Goal: Use online tool/utility: Utilize a website feature to perform a specific function

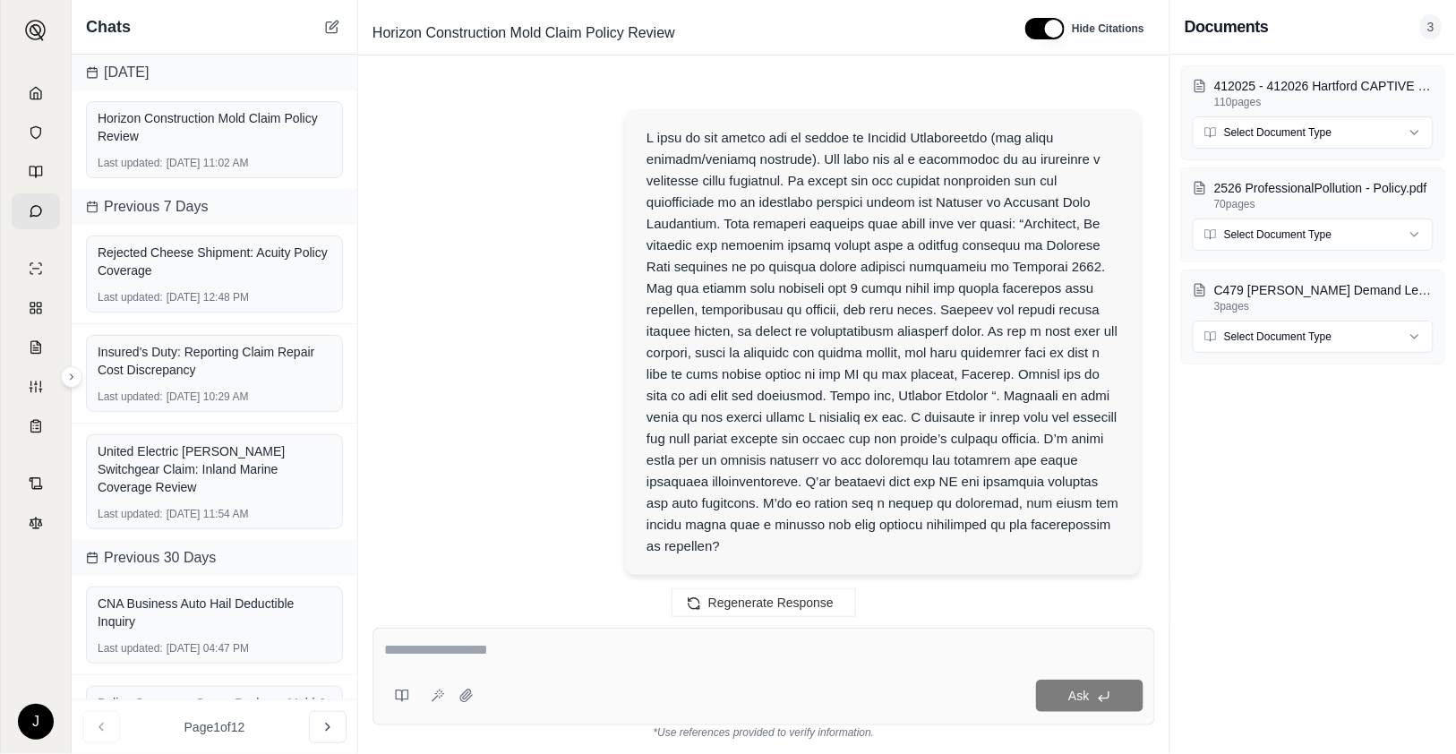
scroll to position [16318, 0]
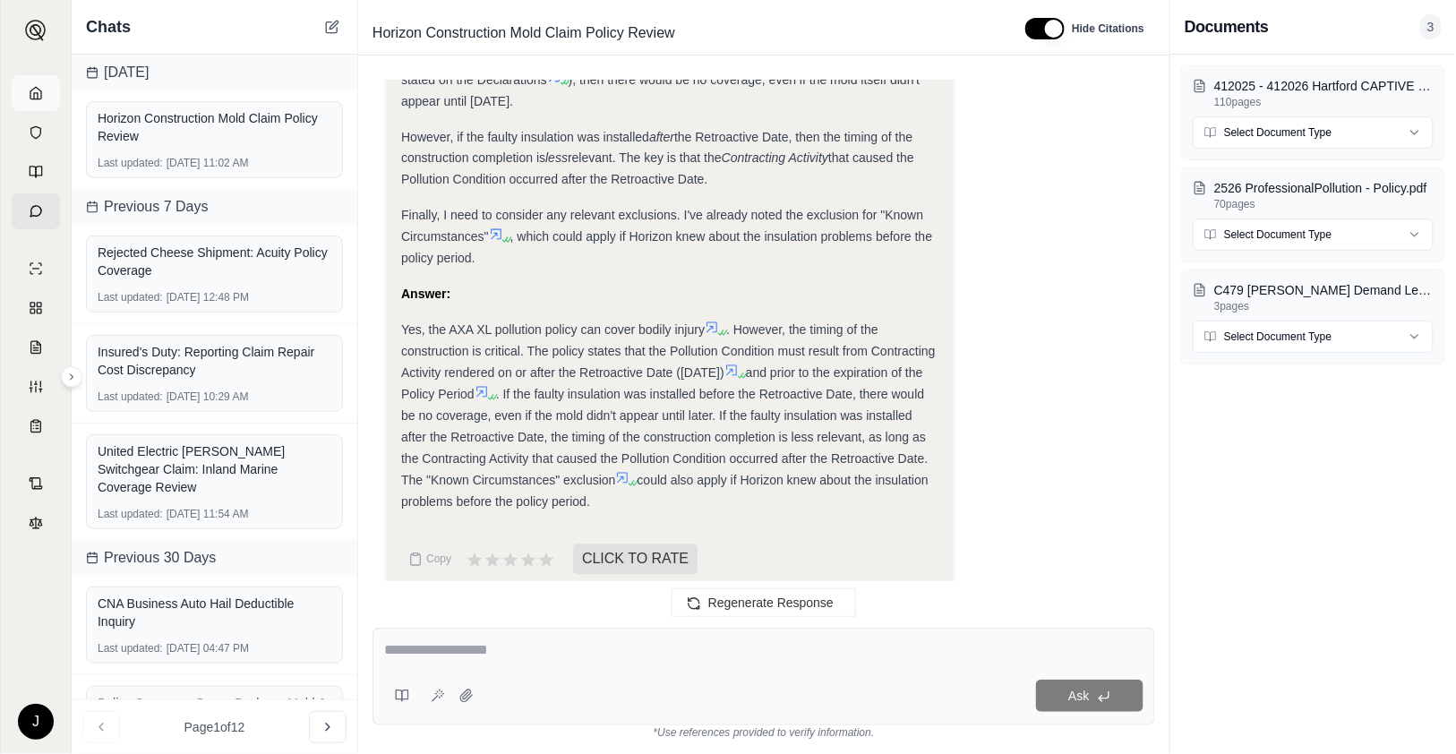
click at [39, 93] on icon at bounding box center [36, 93] width 14 height 14
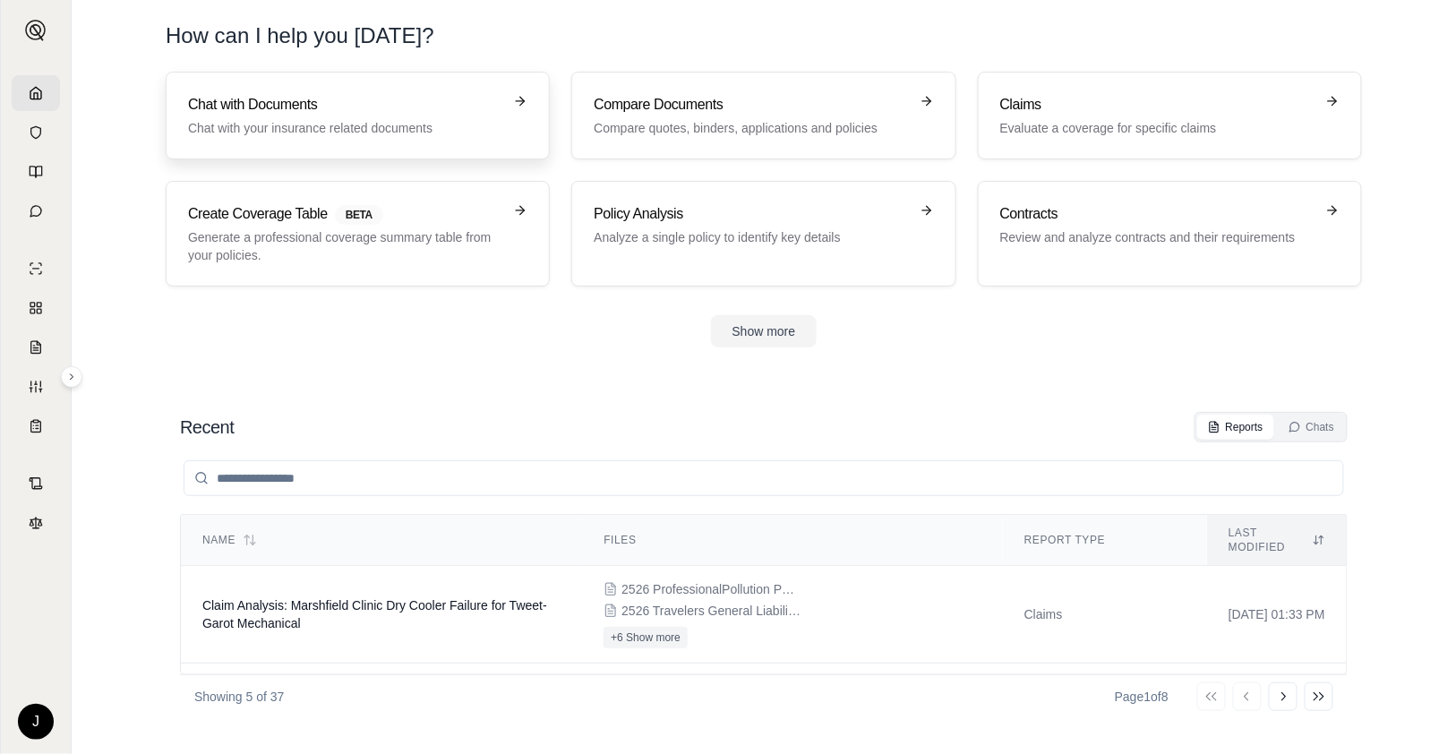
click at [323, 106] on h3 "Chat with Documents" at bounding box center [345, 104] width 314 height 21
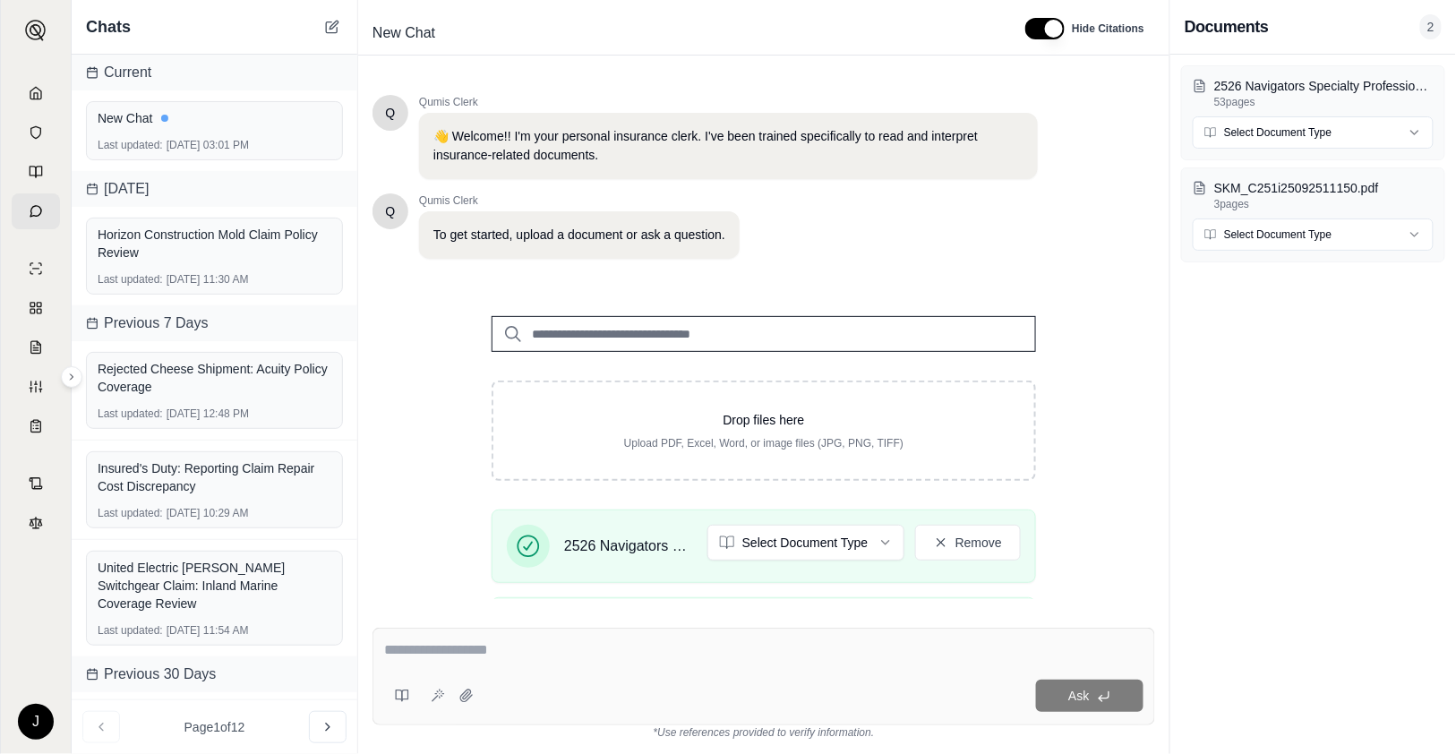
click at [39, 627] on div "J" at bounding box center [36, 407] width 70 height 693
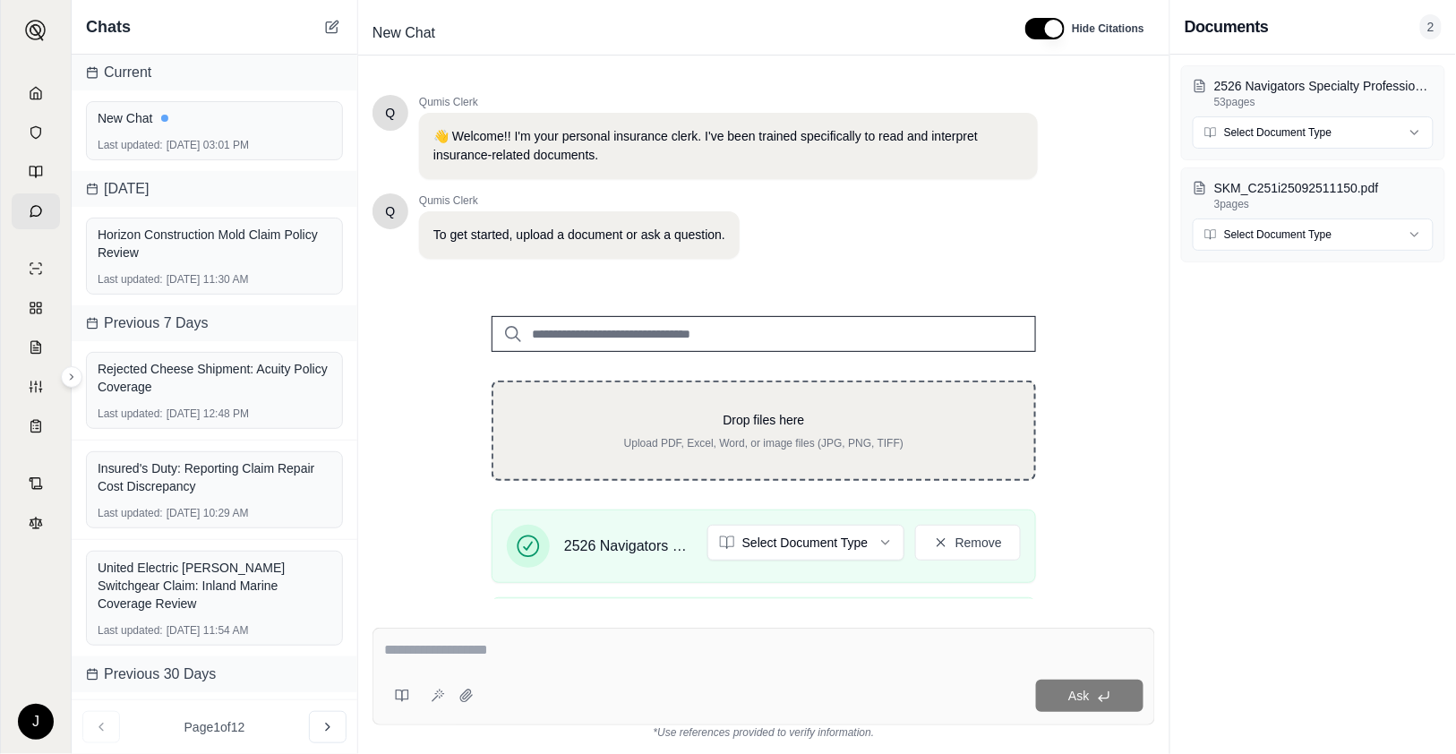
scroll to position [299, 0]
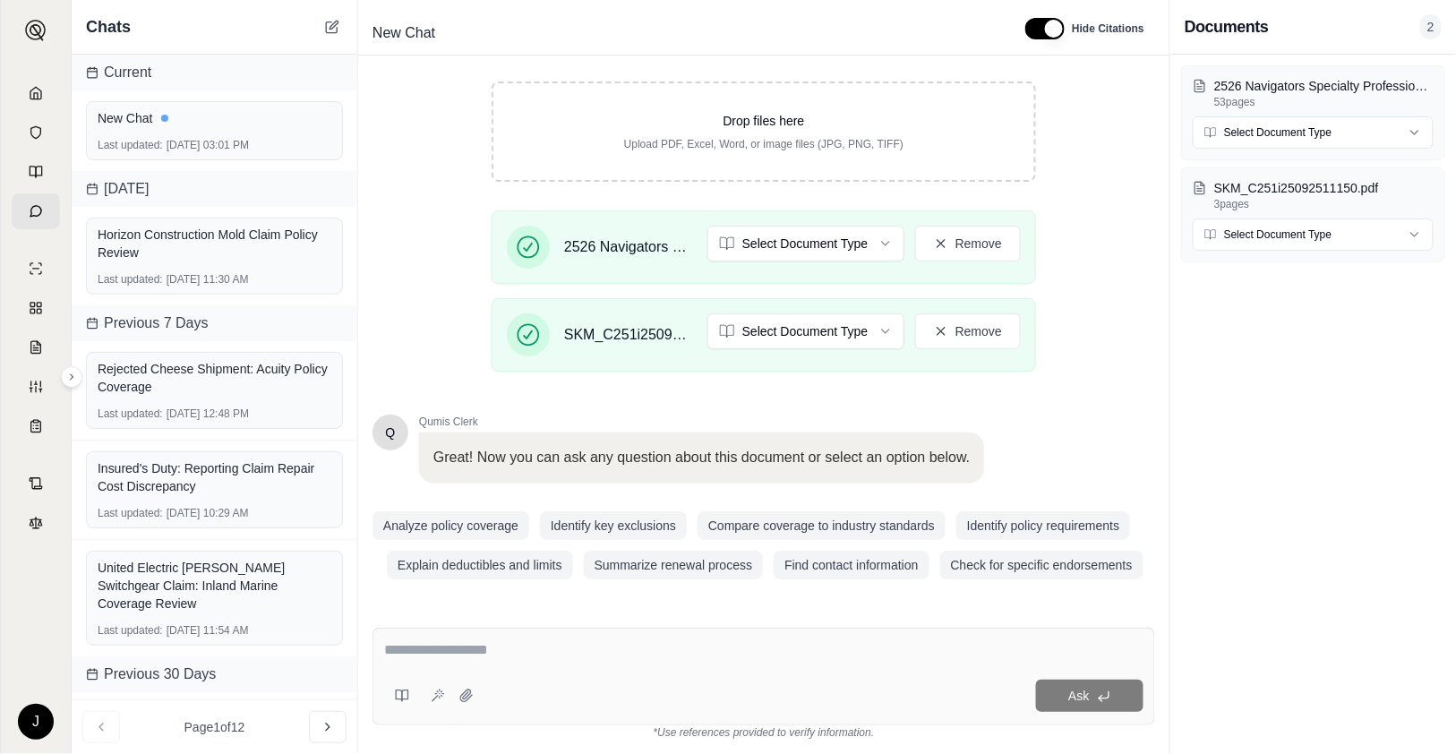
click at [620, 640] on textarea at bounding box center [763, 649] width 759 height 21
paste textarea "**********"
type textarea "**********"
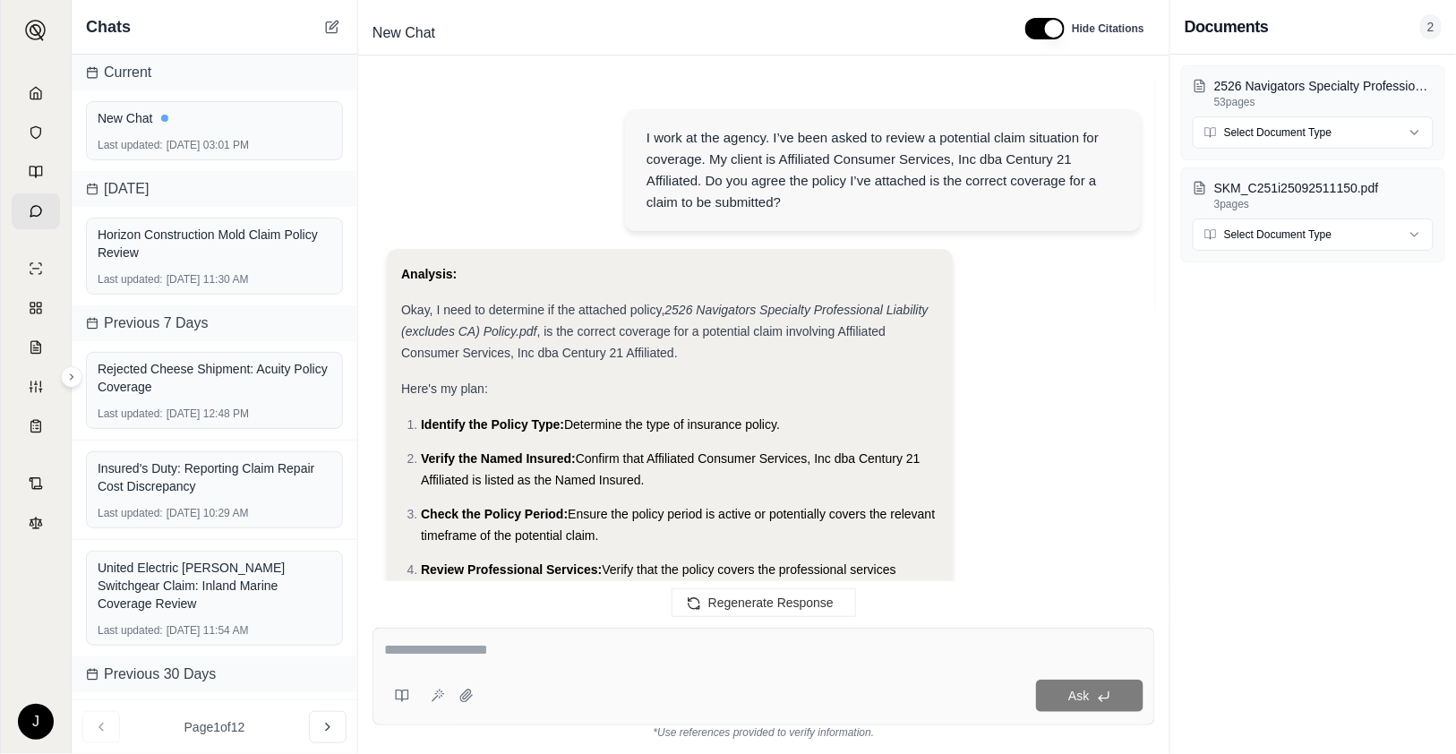
scroll to position [1736, 0]
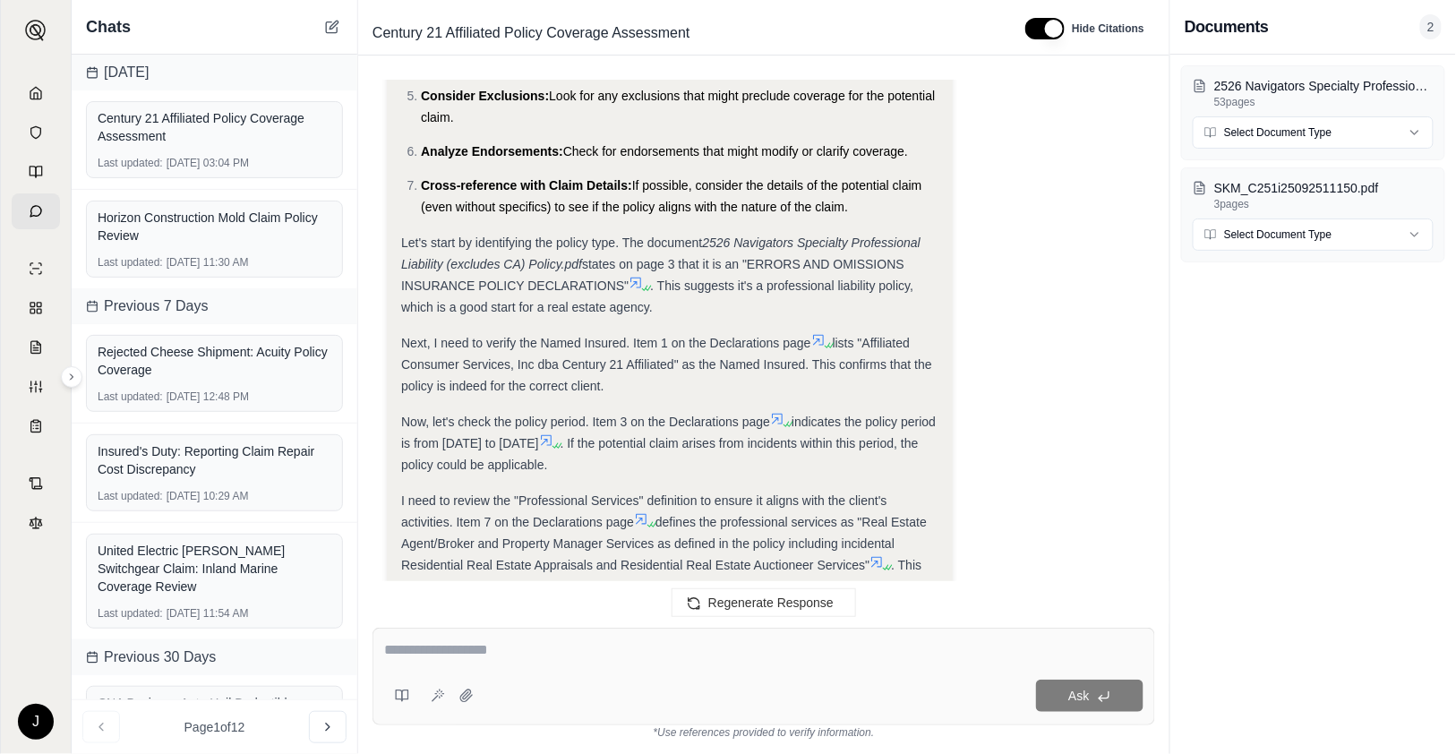
scroll to position [596, 0]
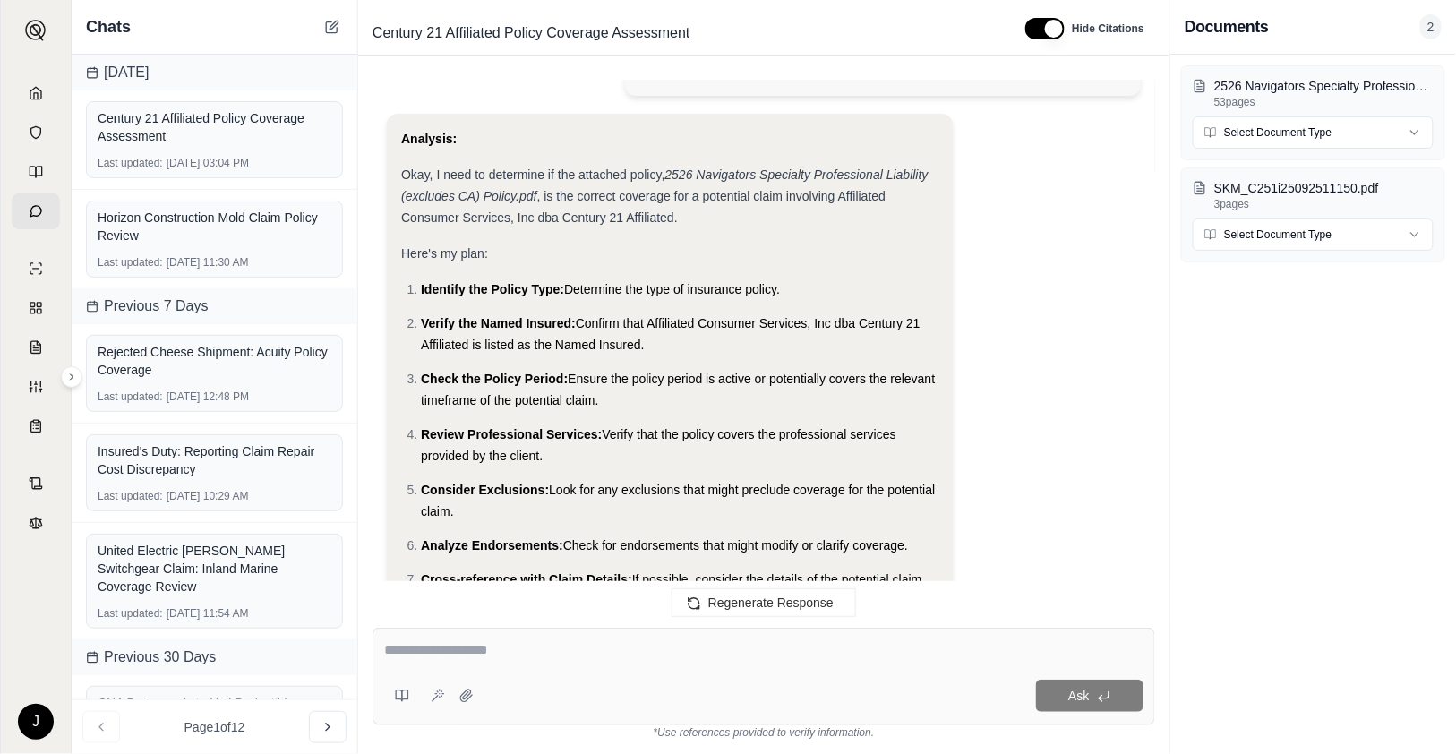
scroll to position [0, 0]
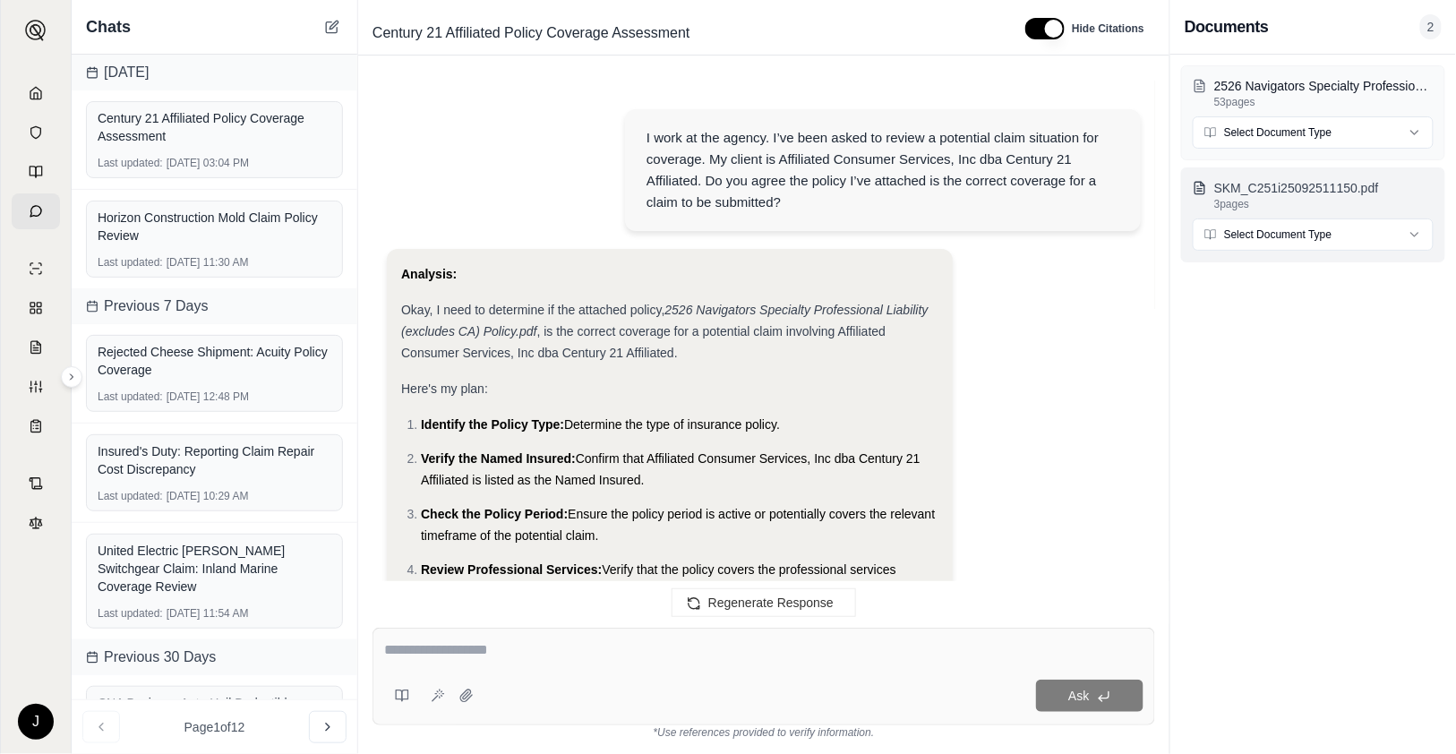
click at [1264, 184] on p "SKM_C251i25092511150.pdf" at bounding box center [1323, 188] width 219 height 18
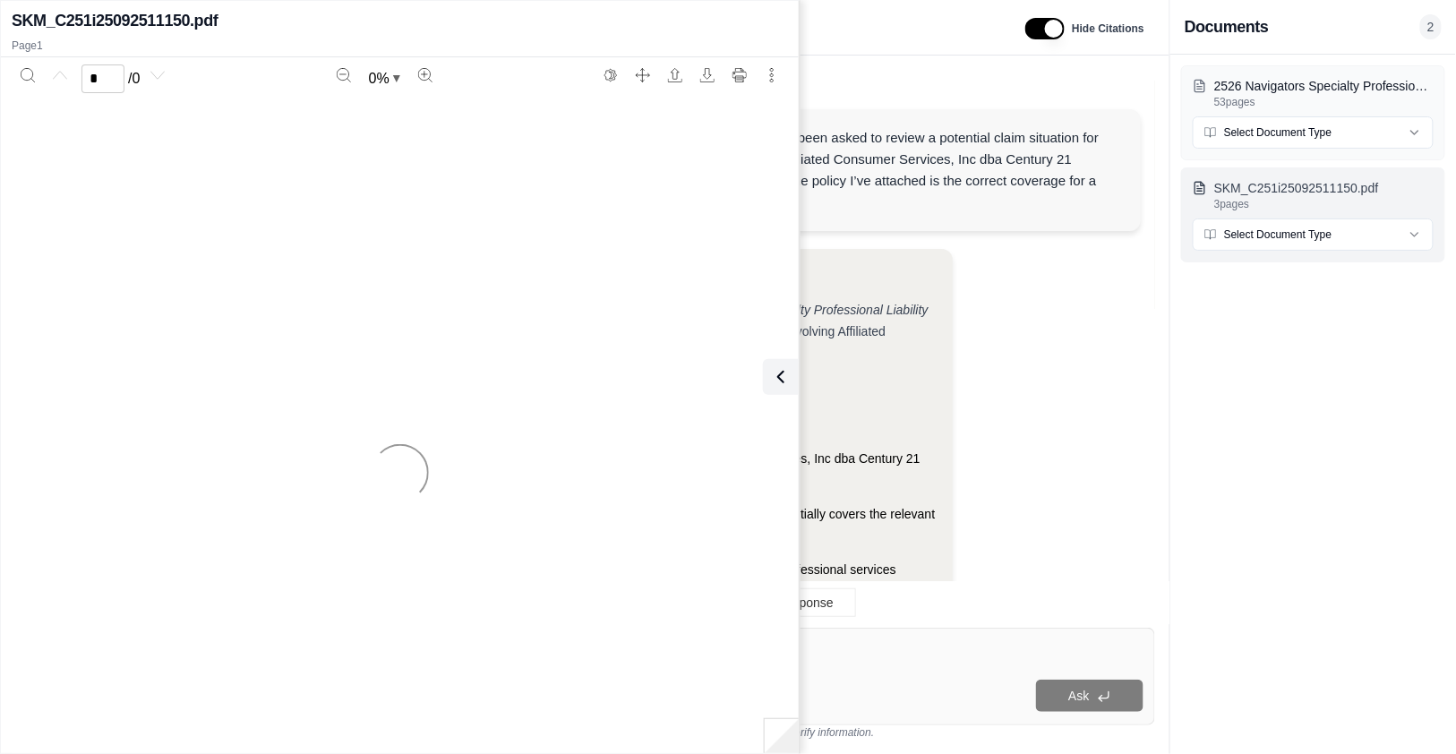
scroll to position [1736, 0]
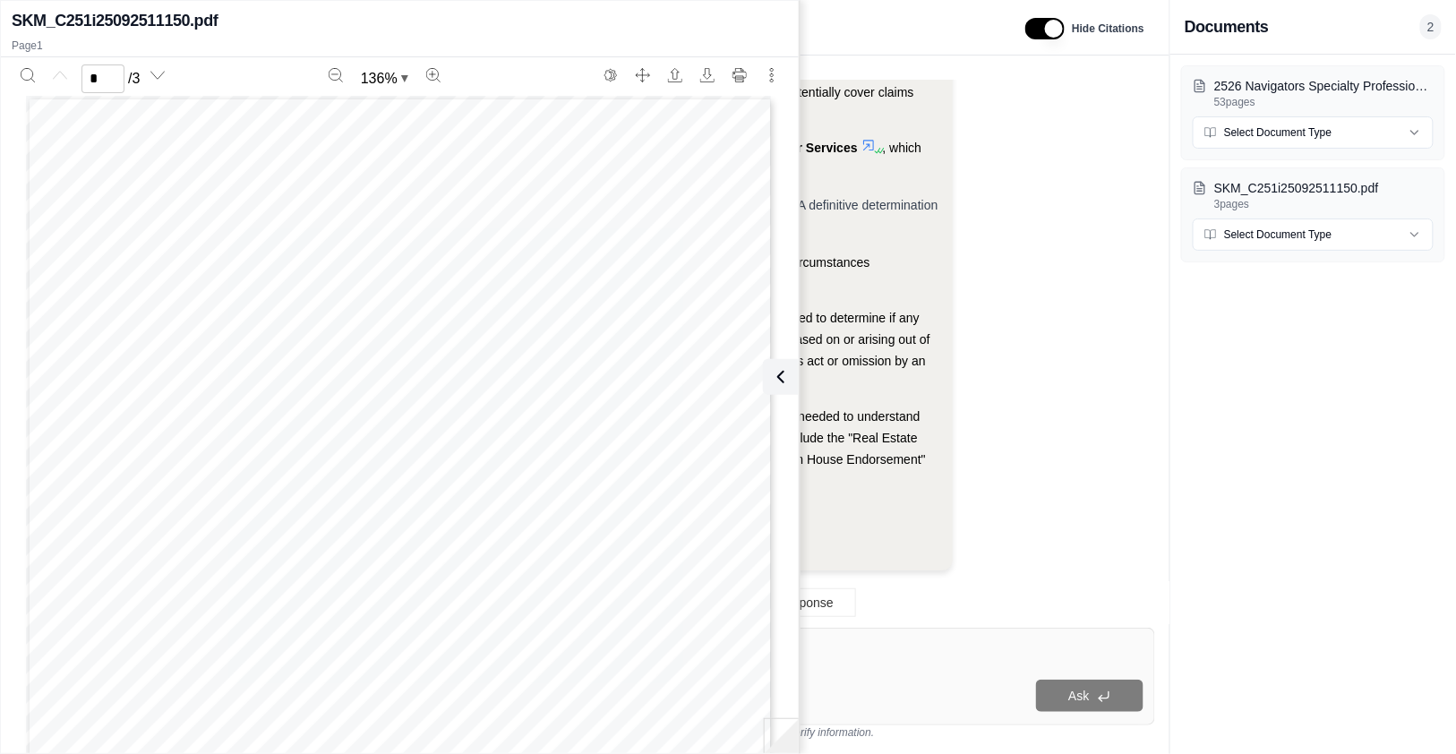
click at [781, 380] on icon at bounding box center [777, 376] width 21 height 21
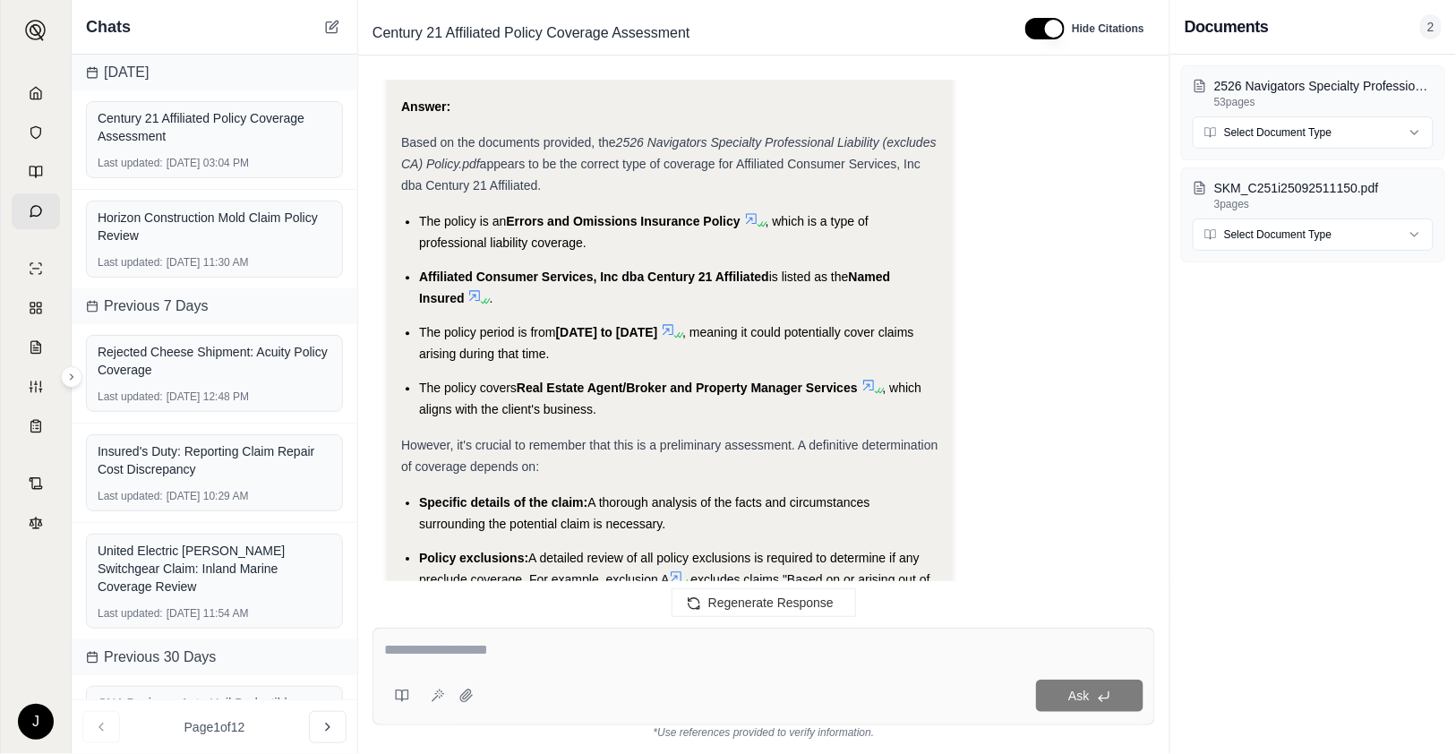
scroll to position [1537, 0]
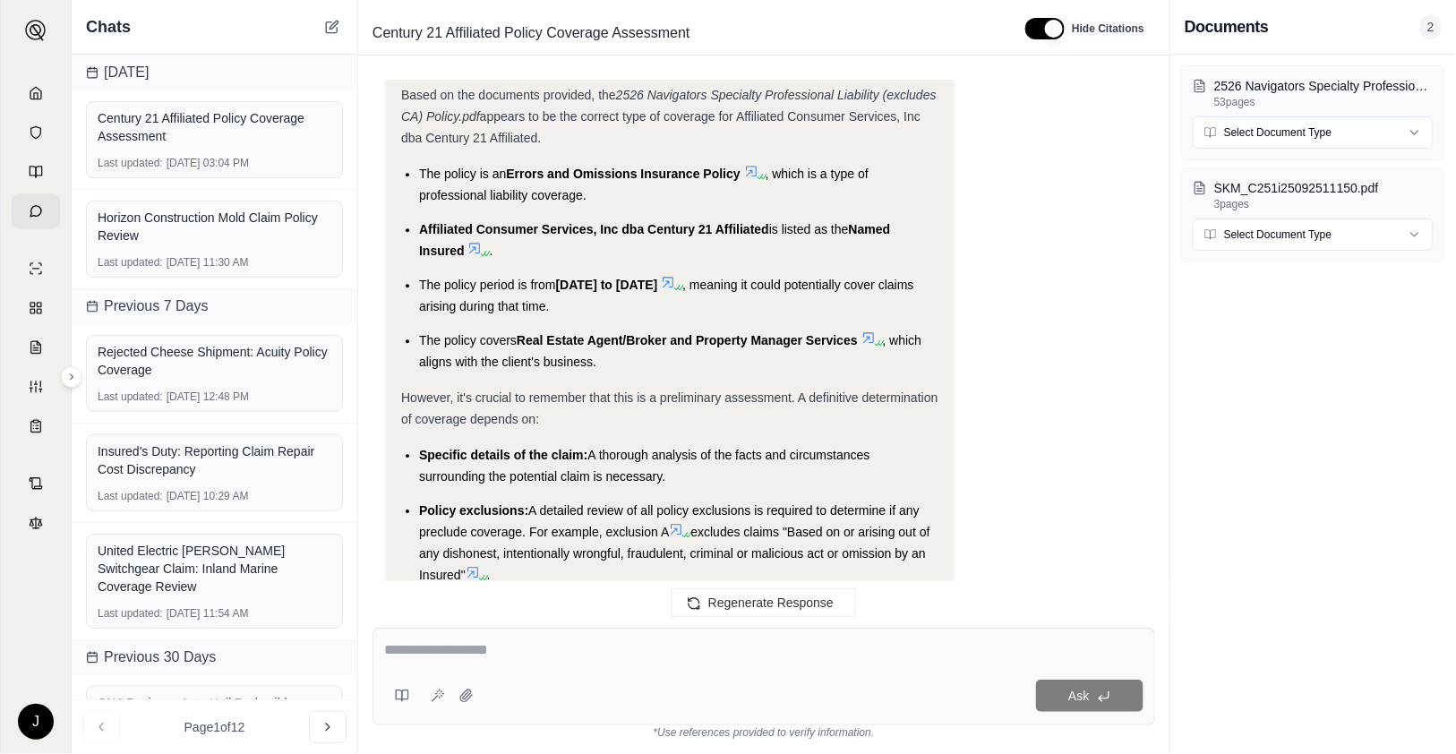
click at [591, 654] on textarea at bounding box center [763, 649] width 759 height 21
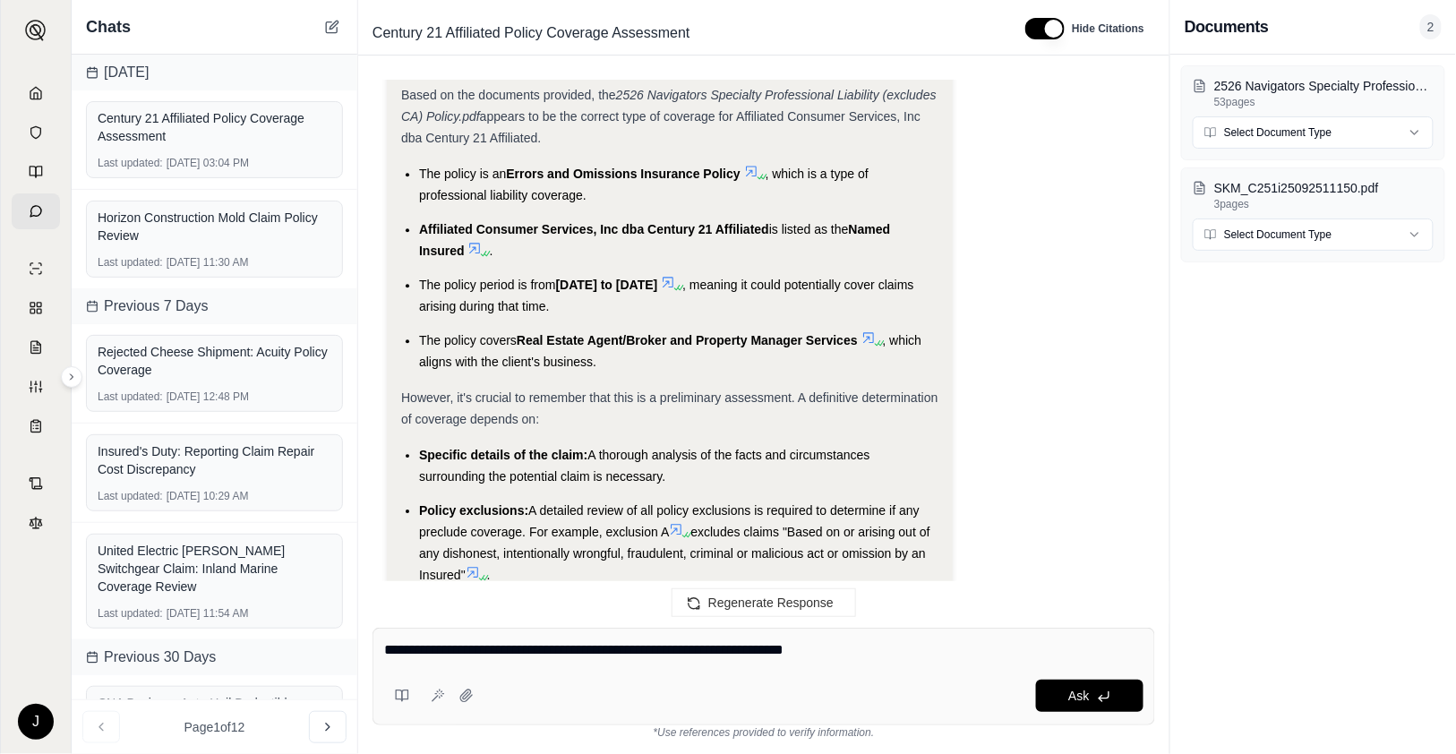
type textarea "**********"
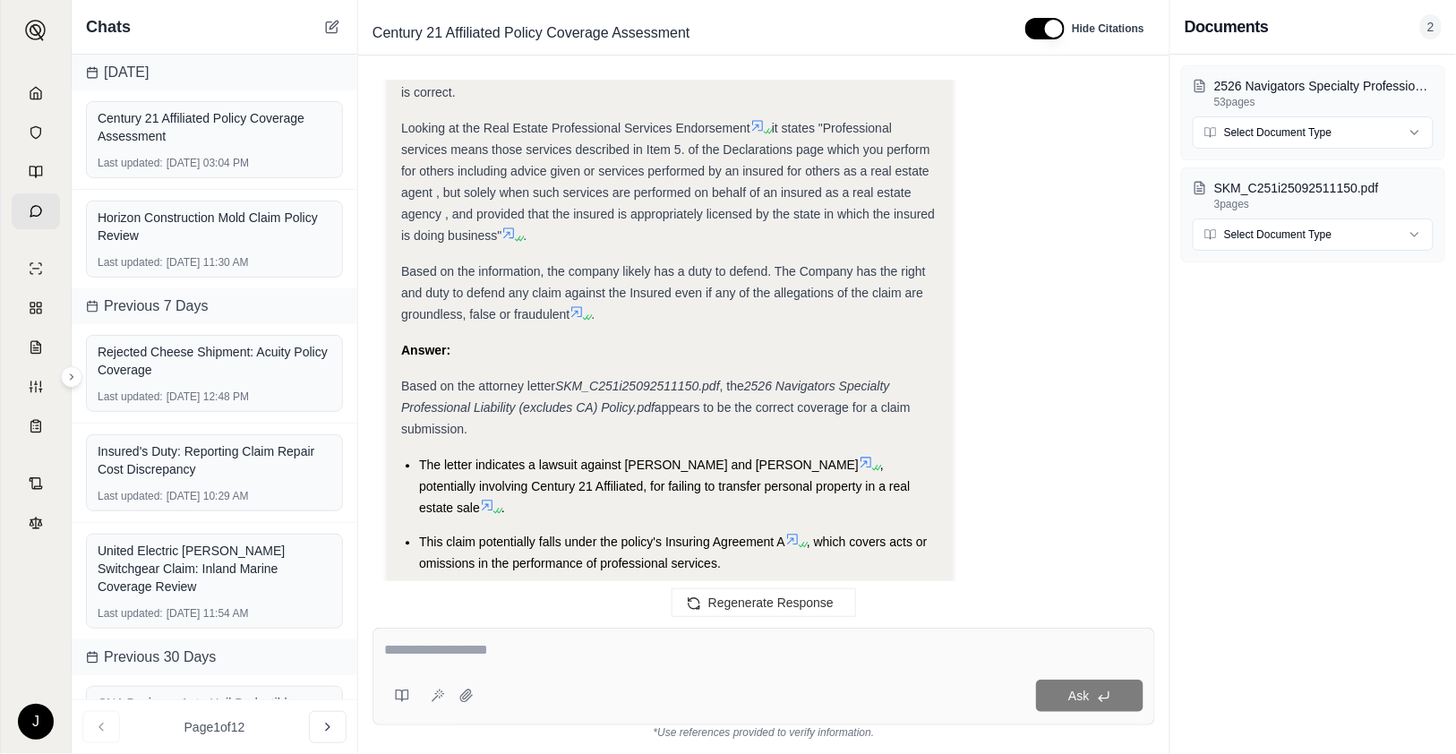
scroll to position [3788, 0]
